Goal: Transaction & Acquisition: Purchase product/service

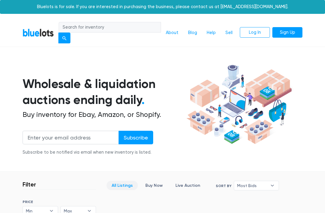
click at [288, 31] on link "Sign Up" at bounding box center [287, 32] width 30 height 11
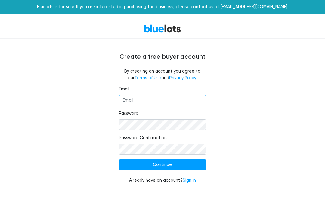
click at [180, 102] on input "Email" at bounding box center [162, 100] width 87 height 11
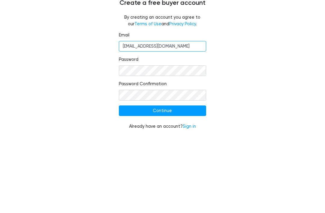
type input "[EMAIL_ADDRESS][DOMAIN_NAME]"
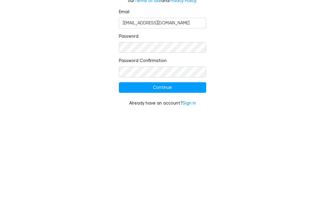
click at [189, 159] on input "Continue" at bounding box center [162, 164] width 87 height 11
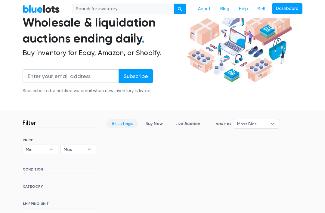
scroll to position [54, 0]
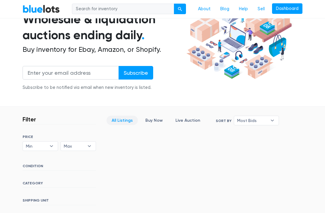
click at [154, 116] on link "Buy Now" at bounding box center [154, 120] width 28 height 9
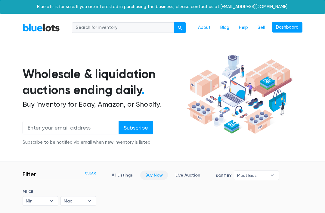
scroll to position [144, 0]
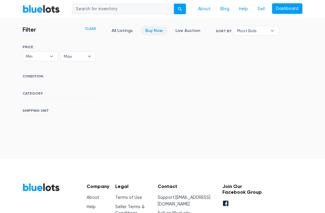
click at [37, 91] on h6 "CATEGORY" at bounding box center [59, 94] width 73 height 7
click at [35, 92] on h6 "CATEGORY" at bounding box center [59, 94] width 73 height 7
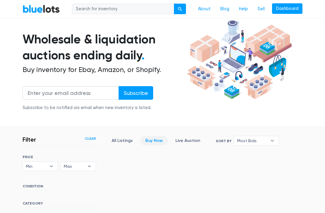
scroll to position [0, 0]
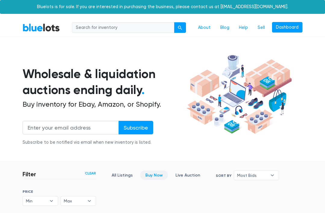
click at [143, 28] on input "search" at bounding box center [123, 27] width 102 height 11
type input "Kitchen"
click at [180, 27] on button "submit" at bounding box center [180, 27] width 12 height 11
click at [288, 29] on link "Dashboard" at bounding box center [287, 27] width 30 height 11
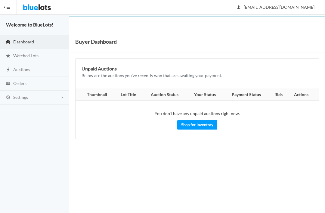
click at [10, 5] on button "HIDE MENU" at bounding box center [8, 7] width 17 height 14
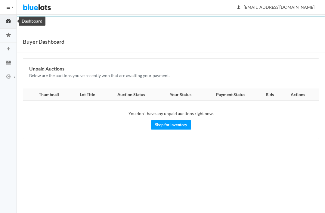
click at [7, 23] on icon "speedometer" at bounding box center [8, 20] width 17 height 5
click at [8, 5] on button "HIDE MENU" at bounding box center [8, 7] width 17 height 14
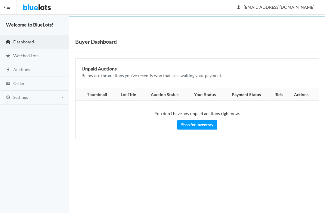
click at [39, 5] on img at bounding box center [37, 7] width 28 height 14
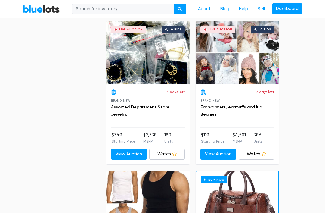
scroll to position [2105, 0]
click at [255, 63] on div "Live Auction 0 bids" at bounding box center [237, 52] width 83 height 63
click at [267, 149] on link "Watch" at bounding box center [257, 154] width 36 height 11
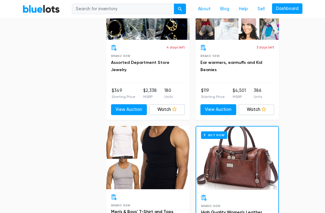
scroll to position [2125, 0]
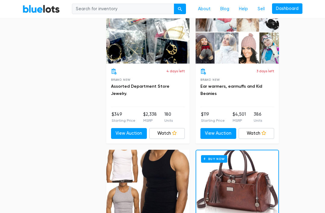
click at [263, 131] on icon at bounding box center [263, 133] width 5 height 5
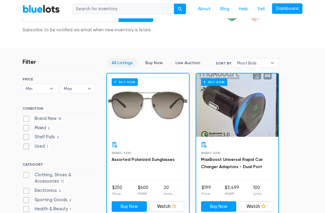
scroll to position [0, 0]
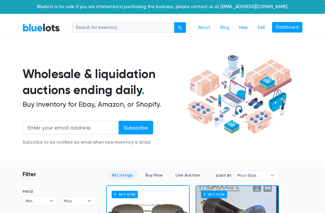
click at [135, 26] on input "search" at bounding box center [123, 27] width 102 height 11
click at [148, 28] on input "search" at bounding box center [123, 27] width 102 height 11
type input "Home"
click at [180, 27] on button "submit" at bounding box center [180, 27] width 12 height 11
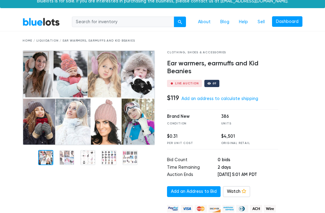
scroll to position [6, 0]
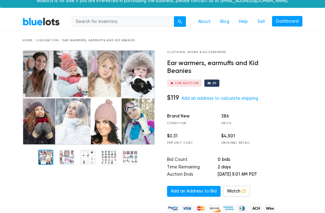
click at [249, 98] on link "Add an address to calculate shipping" at bounding box center [219, 98] width 77 height 5
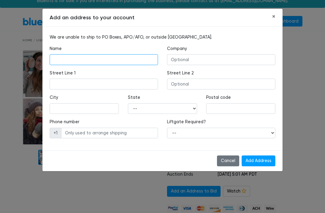
click at [72, 59] on input "text" at bounding box center [104, 59] width 108 height 11
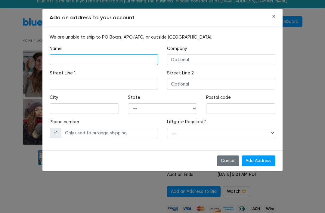
scroll to position [5, 0]
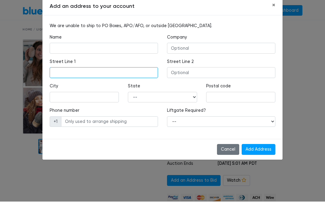
click at [58, 79] on input "text" at bounding box center [104, 84] width 108 height 11
type input "19146 Eldorado Rd"
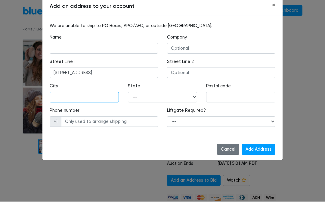
type input "Perris"
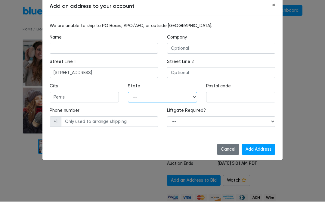
select select "CA"
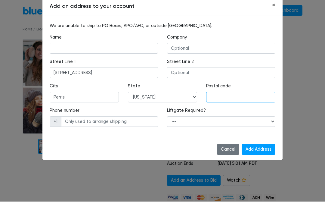
type input "92570"
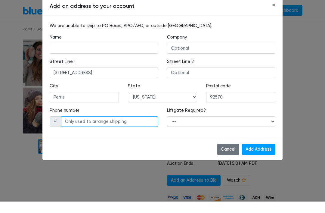
click at [259, 155] on input "Add Address" at bounding box center [259, 160] width 34 height 11
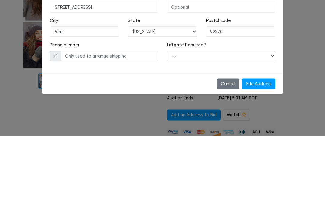
click at [266, 155] on input "Add Address" at bounding box center [259, 160] width 34 height 11
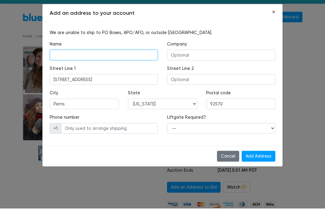
type input "Erica Rising"
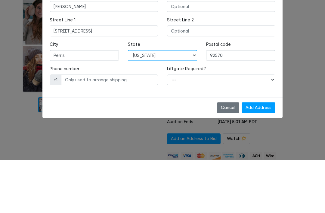
scroll to position [59, 0]
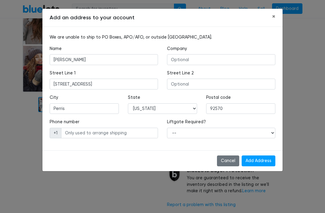
click at [264, 161] on input "Add Address" at bounding box center [259, 160] width 34 height 11
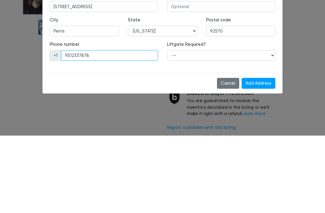
type input "9512337878"
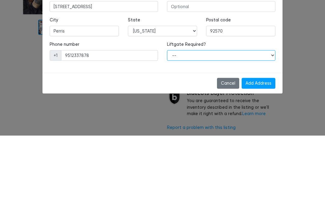
click at [247, 128] on select "-- Yes No" at bounding box center [221, 133] width 108 height 11
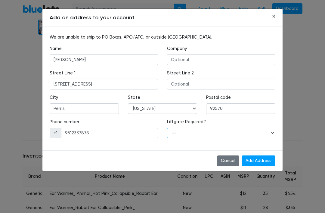
select select "0"
click at [267, 161] on input "Add Address" at bounding box center [259, 160] width 34 height 11
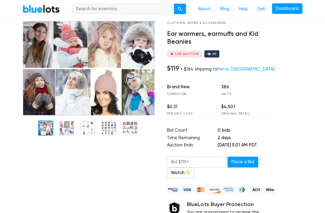
scroll to position [35, 0]
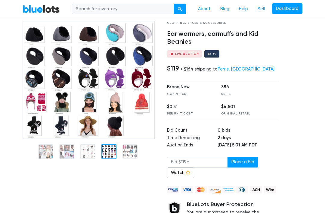
click at [106, 125] on img at bounding box center [89, 80] width 132 height 119
click at [312, 18] on nav "BlueLots About Blog Help Sell Dashboard" at bounding box center [162, 9] width 325 height 18
click at [185, 171] on link "Watch" at bounding box center [180, 172] width 27 height 11
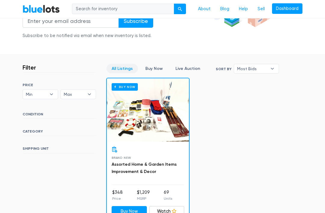
scroll to position [107, 0]
click at [172, 119] on div "Buy Now" at bounding box center [148, 109] width 82 height 63
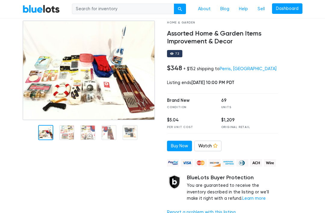
scroll to position [36, 0]
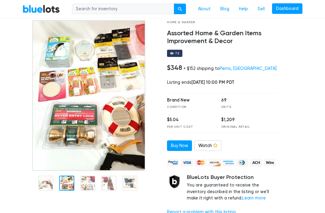
click at [73, 137] on img at bounding box center [88, 95] width 113 height 150
click at [53, 184] on div at bounding box center [90, 120] width 144 height 200
click at [70, 132] on img at bounding box center [88, 95] width 113 height 150
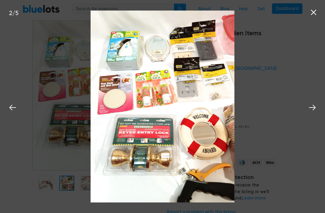
click at [316, 109] on icon at bounding box center [312, 107] width 9 height 9
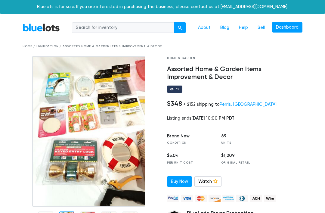
click at [146, 27] on input "search" at bounding box center [123, 27] width 102 height 11
click at [141, 27] on input "search" at bounding box center [123, 27] width 102 height 11
click at [146, 27] on input "search" at bounding box center [123, 27] width 102 height 11
type input "Toys"
click at [180, 27] on button "submit" at bounding box center [180, 27] width 12 height 11
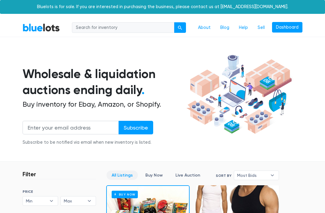
click at [146, 29] on input "search" at bounding box center [123, 27] width 102 height 11
click at [144, 28] on input "search" at bounding box center [123, 27] width 102 height 11
type input "All"
click at [180, 27] on button "submit" at bounding box center [180, 27] width 12 height 11
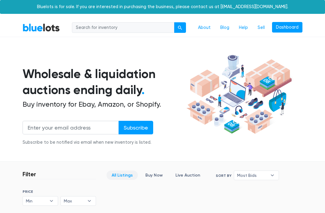
click at [139, 31] on input "search" at bounding box center [123, 27] width 102 height 11
type input "All"
click at [180, 27] on button "submit" at bounding box center [180, 27] width 12 height 11
